Goal: Task Accomplishment & Management: Manage account settings

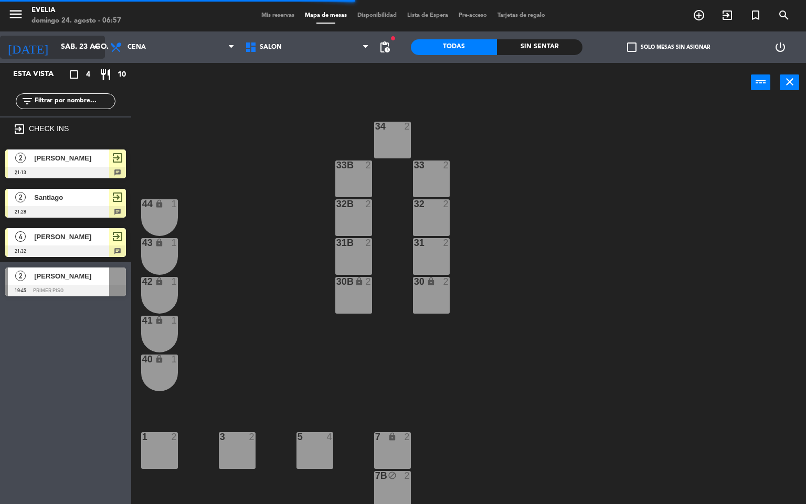
click at [56, 50] on input "sáb. 23 ago." at bounding box center [106, 47] width 100 height 19
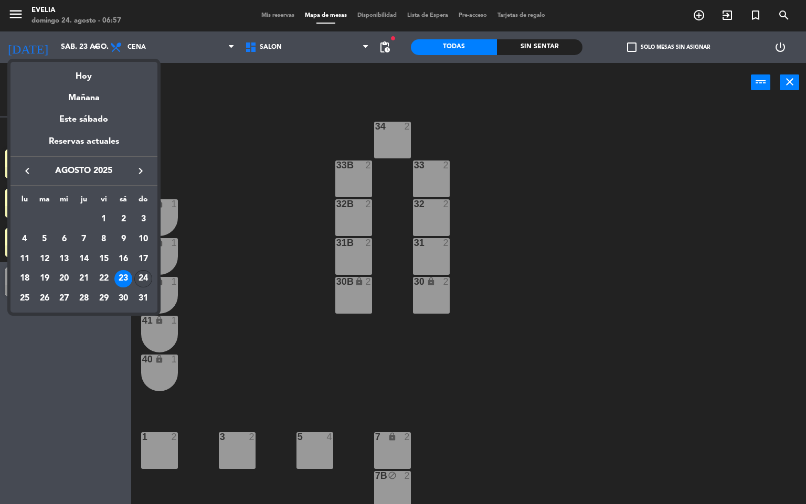
click at [141, 278] on div "24" at bounding box center [143, 279] width 18 height 18
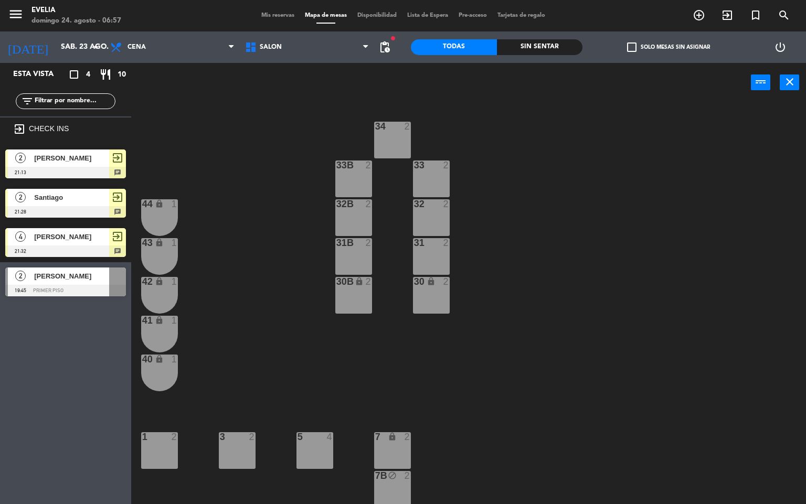
type input "dom. 24 ago."
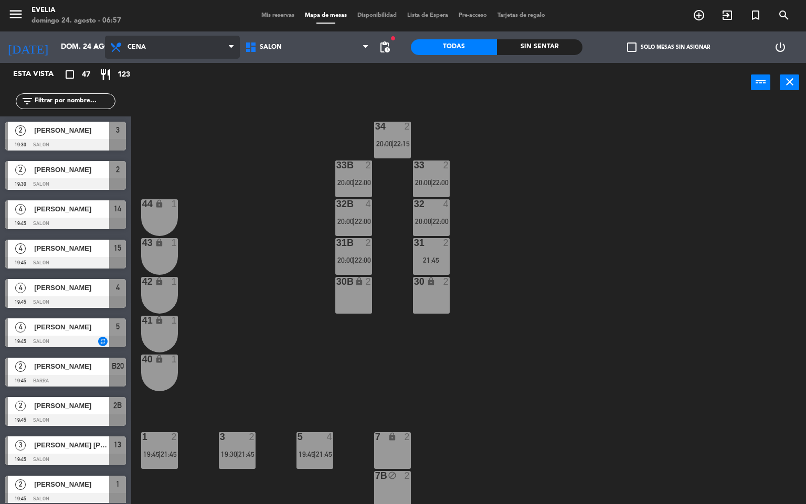
click at [194, 41] on span "Cena" at bounding box center [172, 47] width 135 height 23
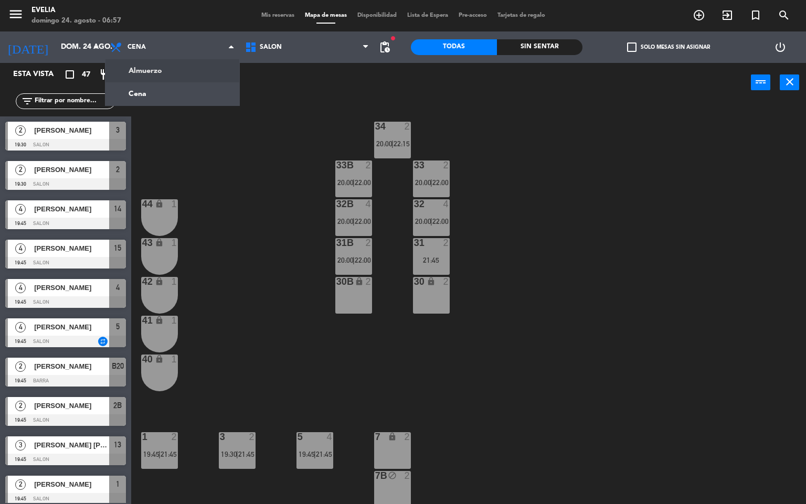
click at [196, 67] on ng-component "menu [PERSON_NAME] 24. agosto - 06:57 Mis reservas Mapa de mesas Disponibilidad…" at bounding box center [403, 252] width 806 height 505
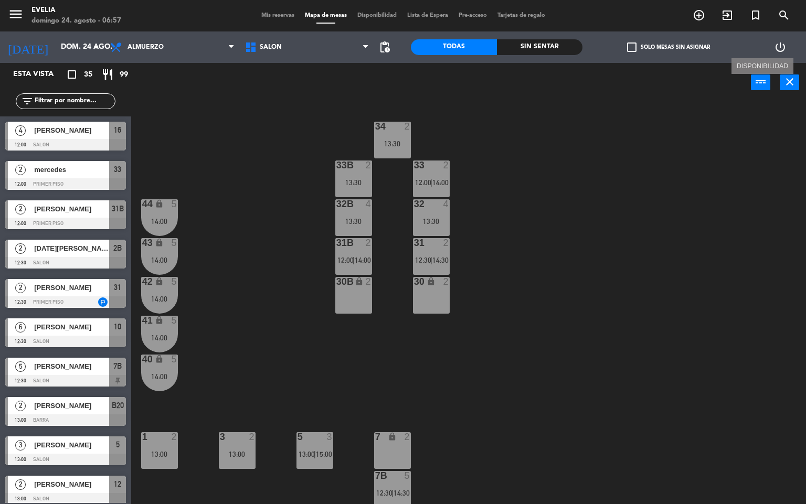
click at [756, 81] on icon "power_input" at bounding box center [761, 82] width 13 height 13
click at [263, 13] on span "Mis reservas" at bounding box center [278, 16] width 44 height 6
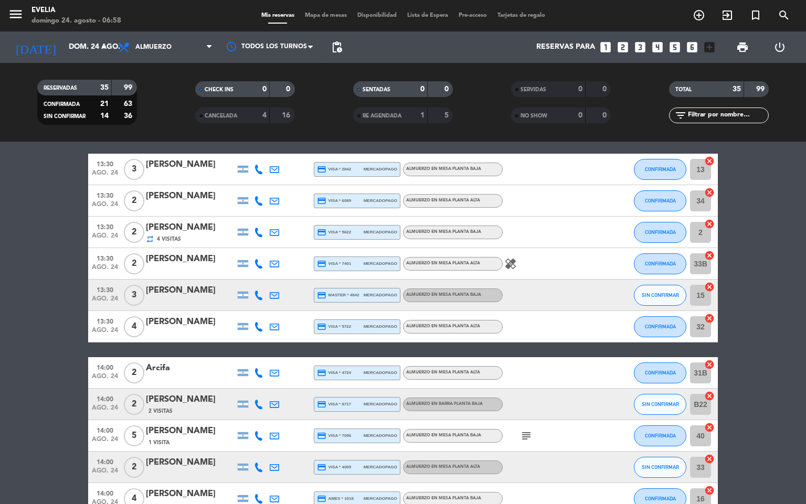
scroll to position [624, 0]
